Goal: Task Accomplishment & Management: Manage account settings

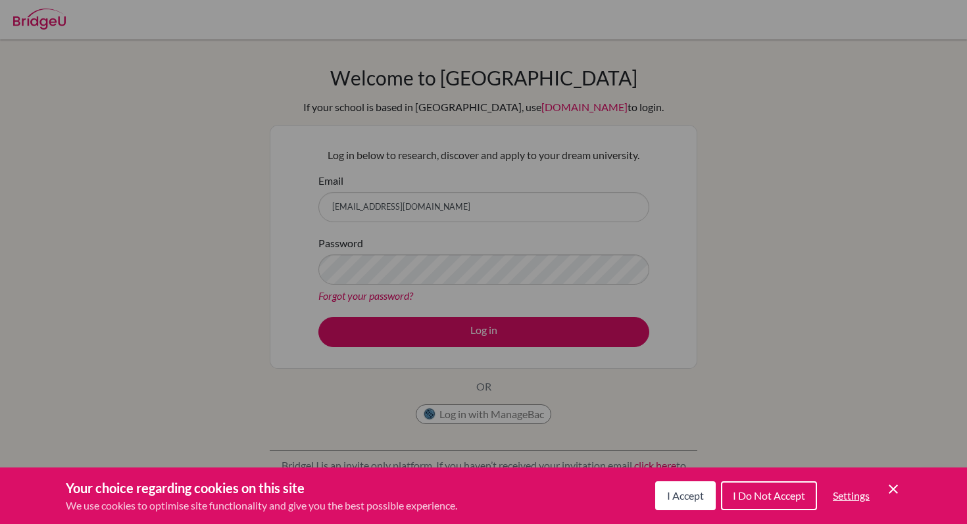
click at [549, 216] on div "Cookie Preferences" at bounding box center [483, 262] width 967 height 524
click at [888, 487] on icon "Cookie Control Close Icon" at bounding box center [894, 490] width 16 height 16
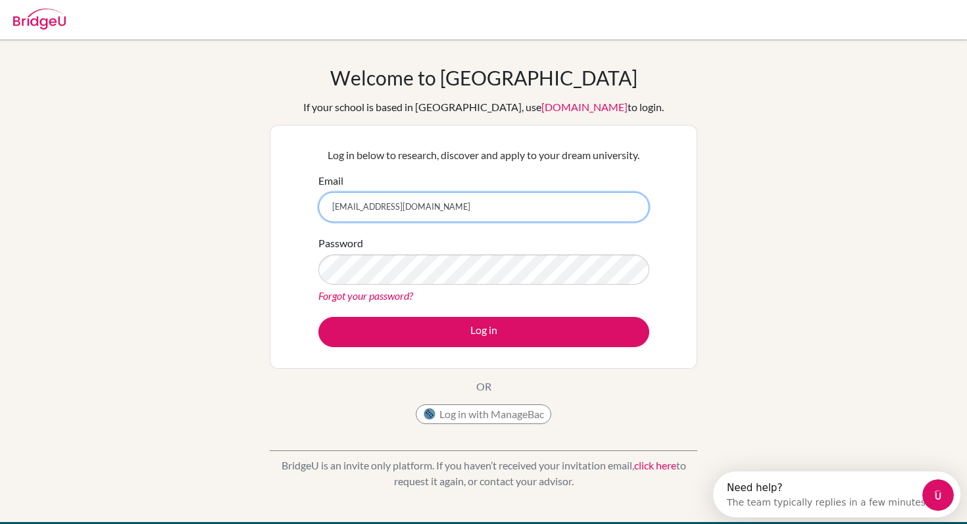
click at [534, 212] on input "[EMAIL_ADDRESS][DOMAIN_NAME]" at bounding box center [483, 207] width 331 height 30
drag, startPoint x: 528, startPoint y: 210, endPoint x: 322, endPoint y: 214, distance: 205.3
click at [322, 213] on input "[EMAIL_ADDRESS][DOMAIN_NAME]" at bounding box center [483, 207] width 331 height 30
type input "joetemuulen.j@asu.edu."
drag, startPoint x: 430, startPoint y: 210, endPoint x: 305, endPoint y: 205, distance: 125.1
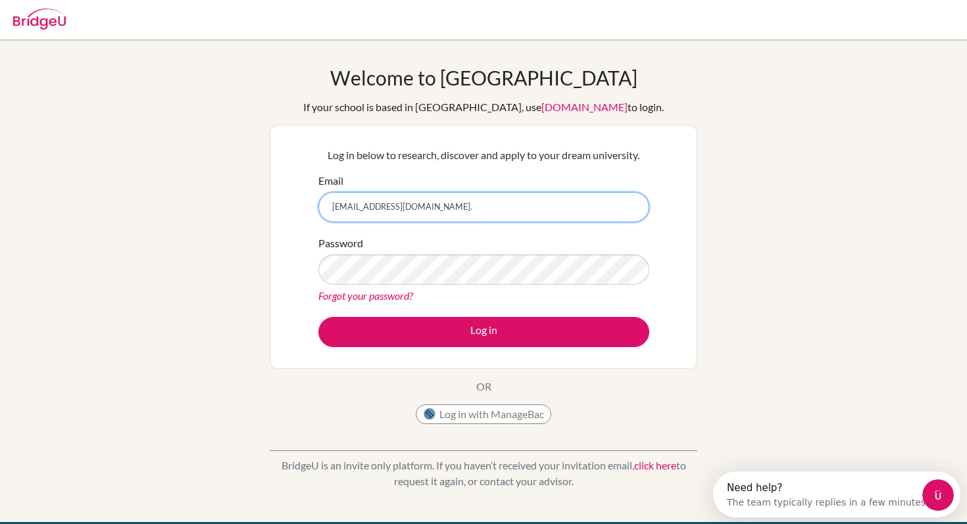
click at [305, 205] on div "Log in below to research, discover and apply to your dream university. Email jo…" at bounding box center [484, 247] width 428 height 244
type input "joetemuulen.j@gmail.com"
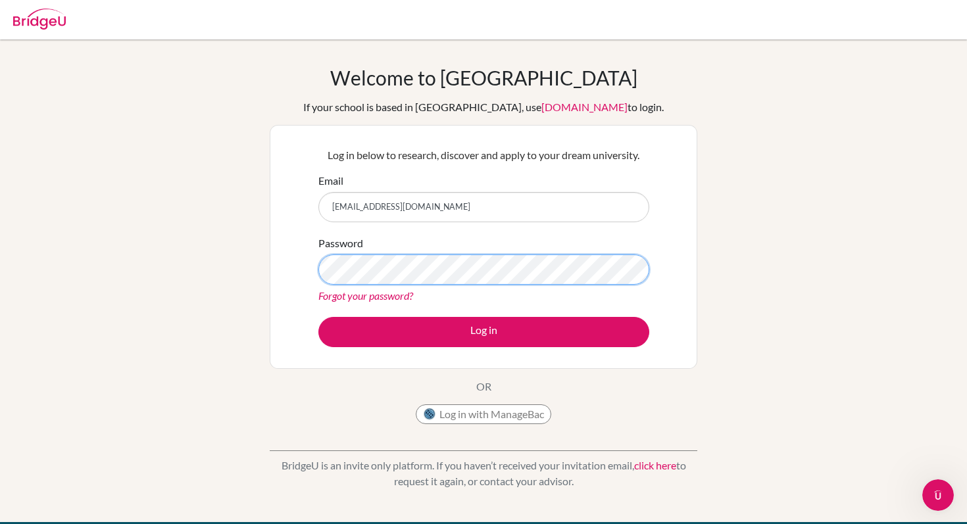
click at [234, 267] on div "Welcome to BridgeU If your school is based in China, use app.bridge-u.com.cn to…" at bounding box center [483, 281] width 967 height 430
click at [318, 317] on button "Log in" at bounding box center [483, 332] width 331 height 30
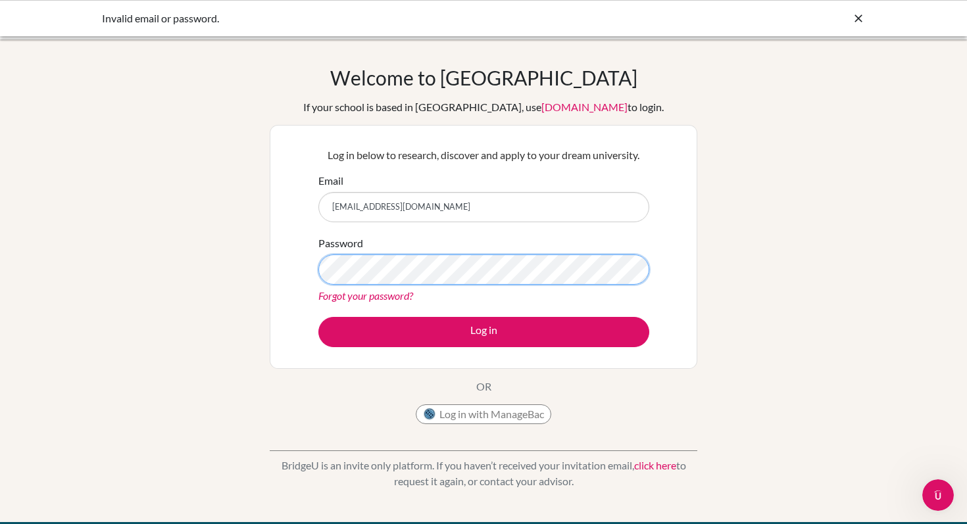
click at [318, 317] on button "Log in" at bounding box center [483, 332] width 331 height 30
click at [357, 295] on link "Forgot your password?" at bounding box center [365, 295] width 95 height 13
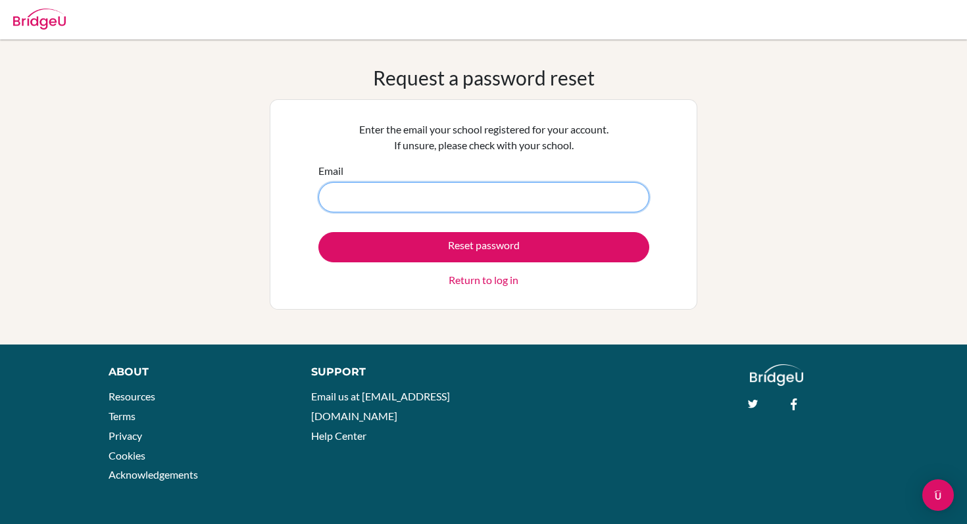
click at [393, 203] on input "Email" at bounding box center [483, 197] width 331 height 30
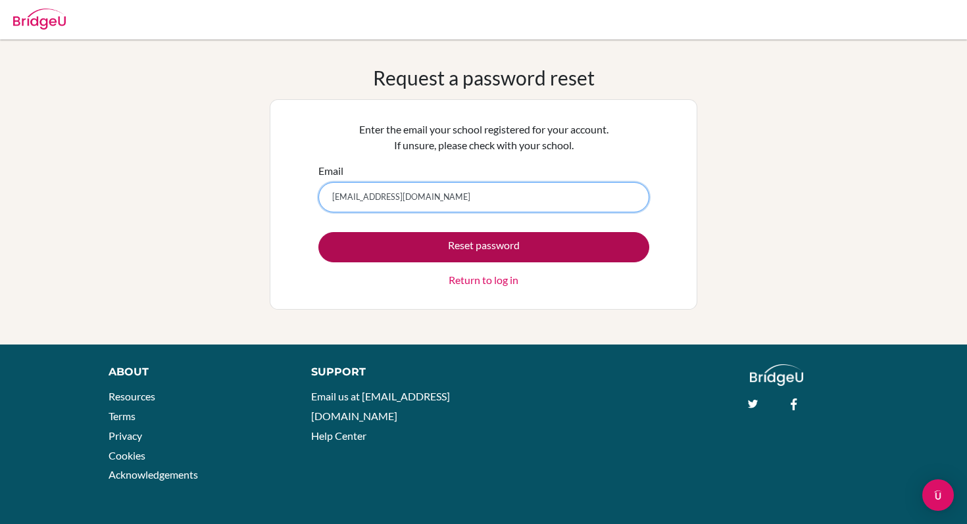
type input "[EMAIL_ADDRESS][DOMAIN_NAME]"
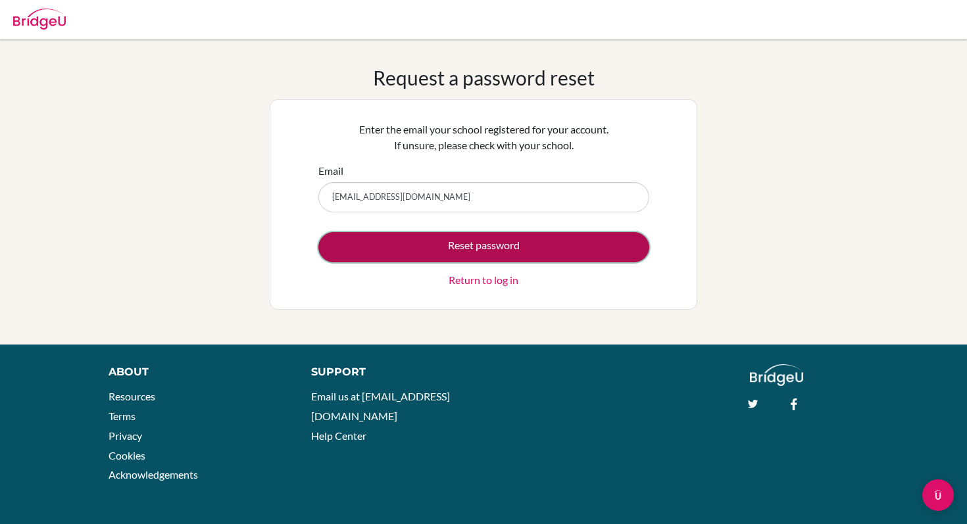
click at [403, 240] on button "Reset password" at bounding box center [483, 247] width 331 height 30
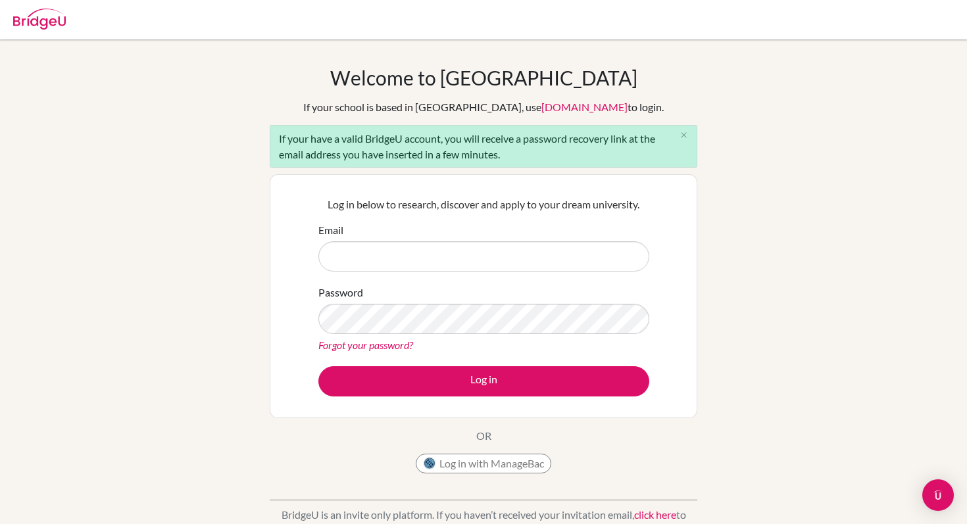
click at [406, 251] on input "Email" at bounding box center [483, 256] width 331 height 30
type input "[EMAIL_ADDRESS][DOMAIN_NAME]"
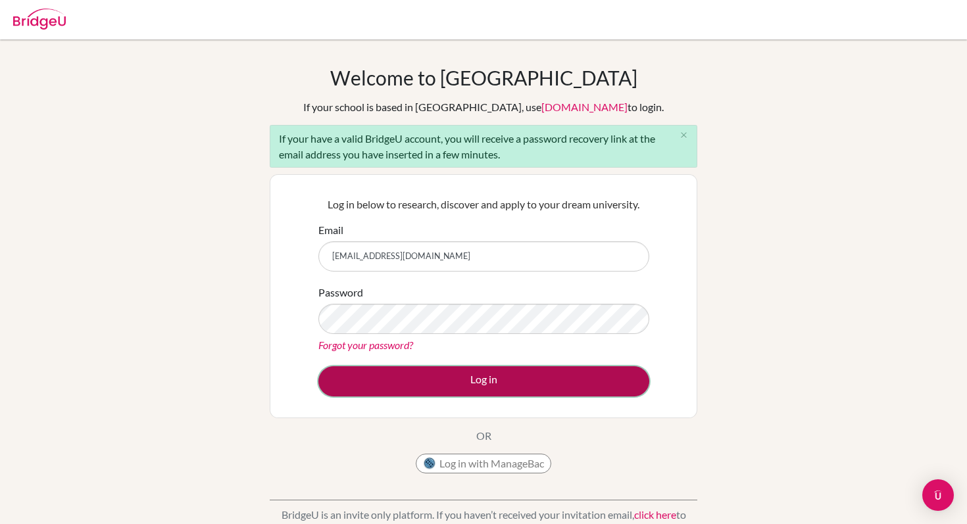
click at [422, 388] on button "Log in" at bounding box center [483, 381] width 331 height 30
